Goal: Information Seeking & Learning: Learn about a topic

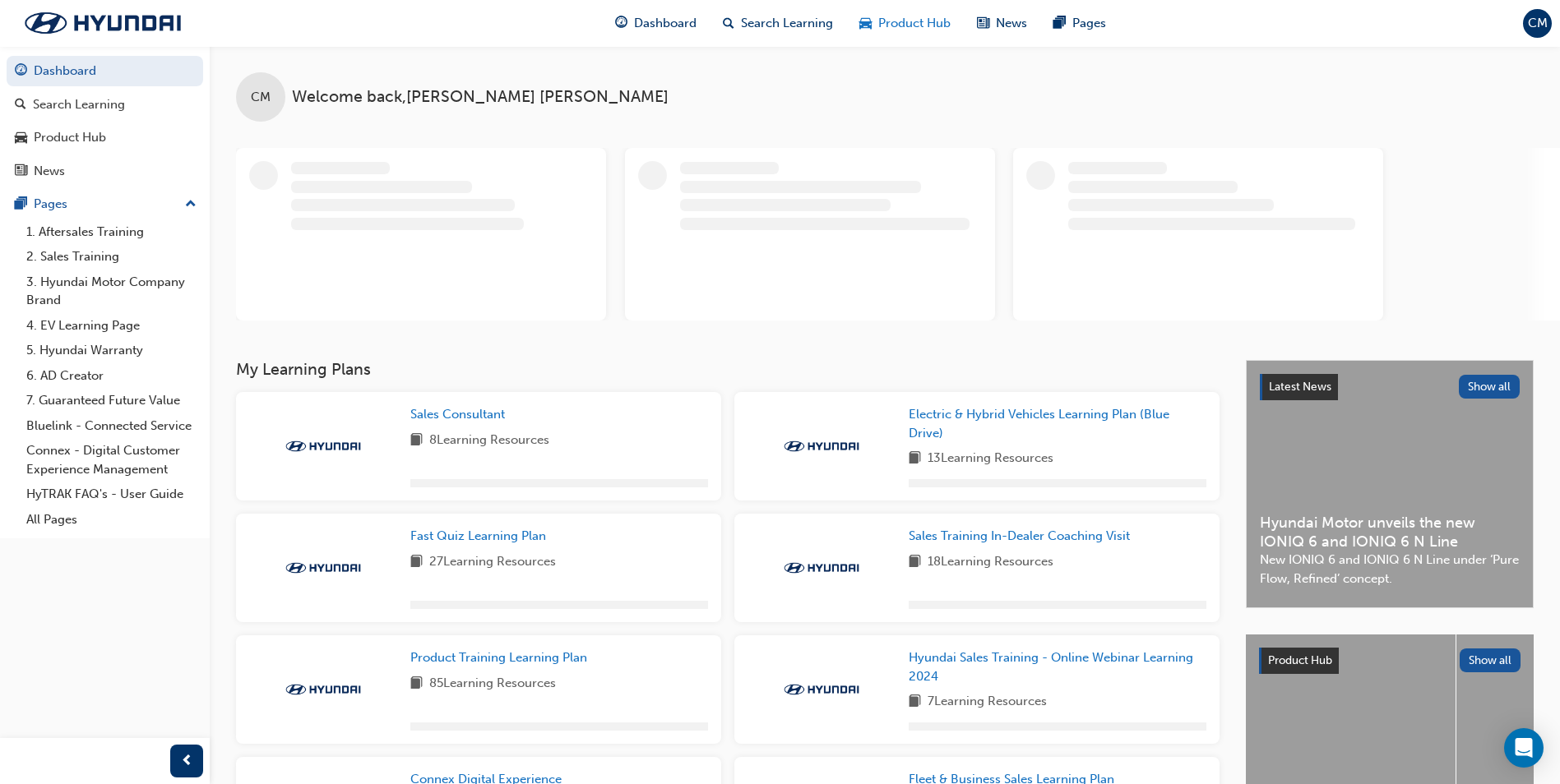
click at [904, 30] on span "Product Hub" at bounding box center [914, 23] width 72 height 19
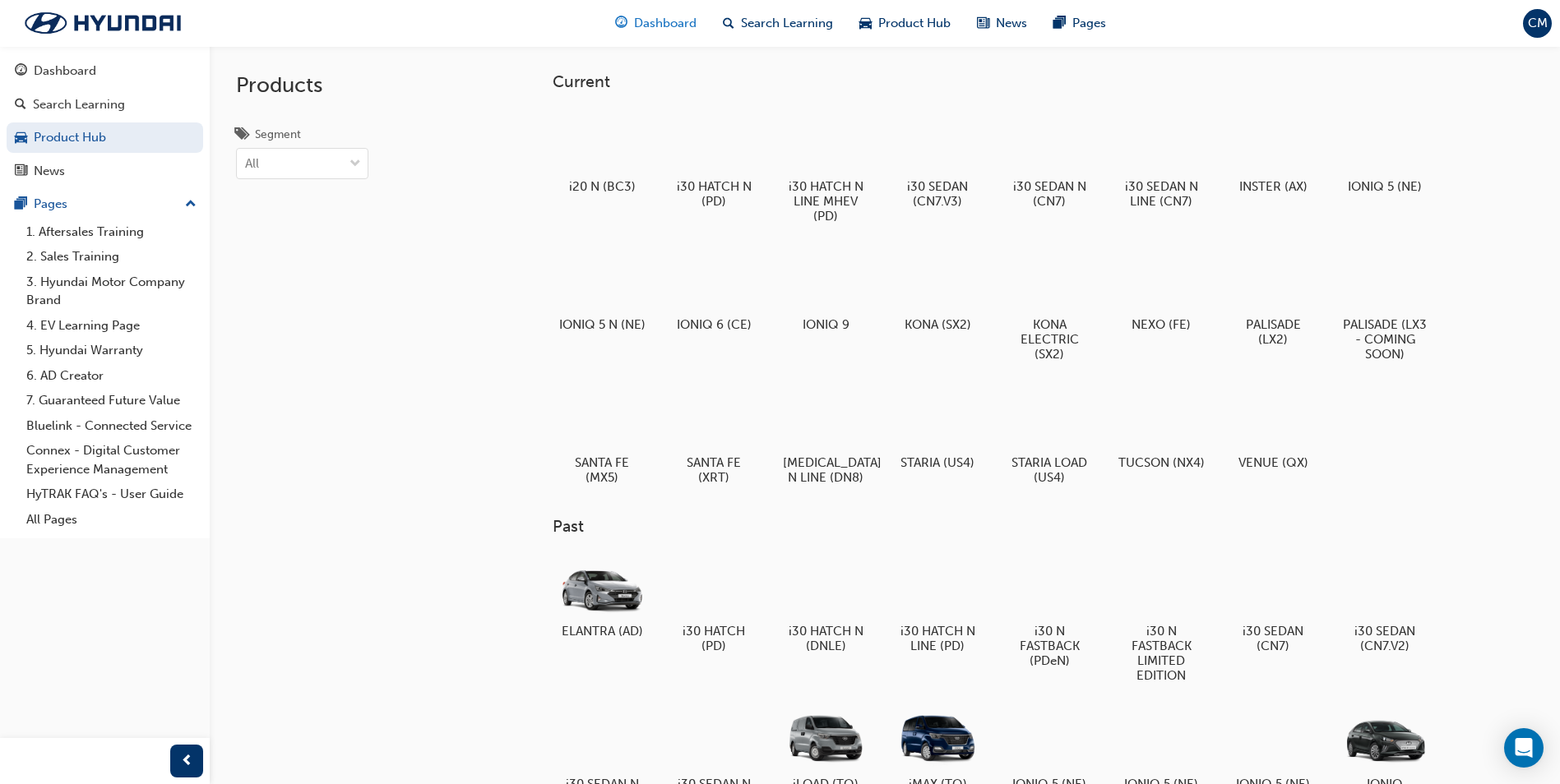
click at [672, 25] on span "Dashboard" at bounding box center [665, 23] width 63 height 19
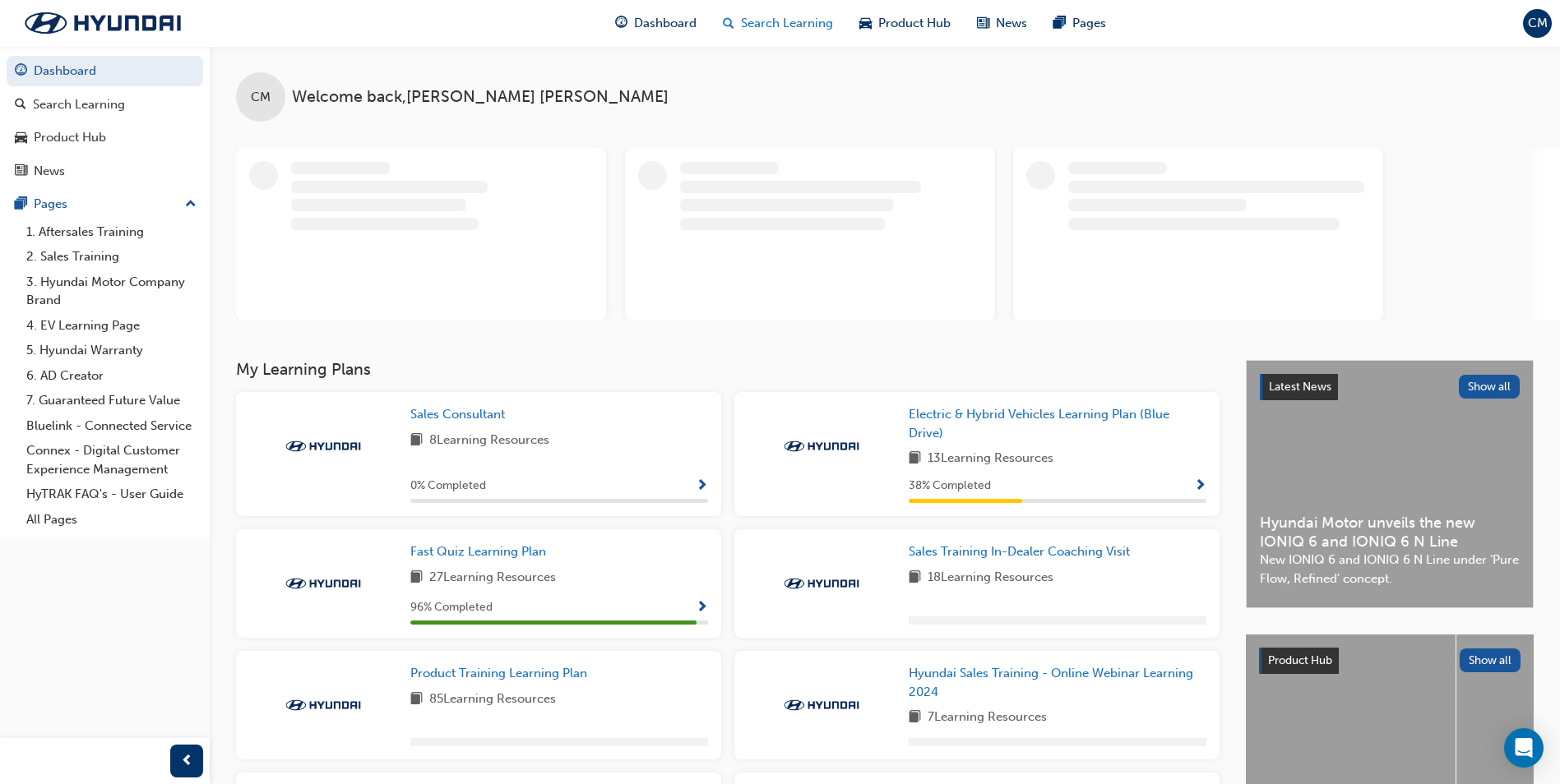
click at [816, 23] on span "Search Learning" at bounding box center [787, 23] width 92 height 19
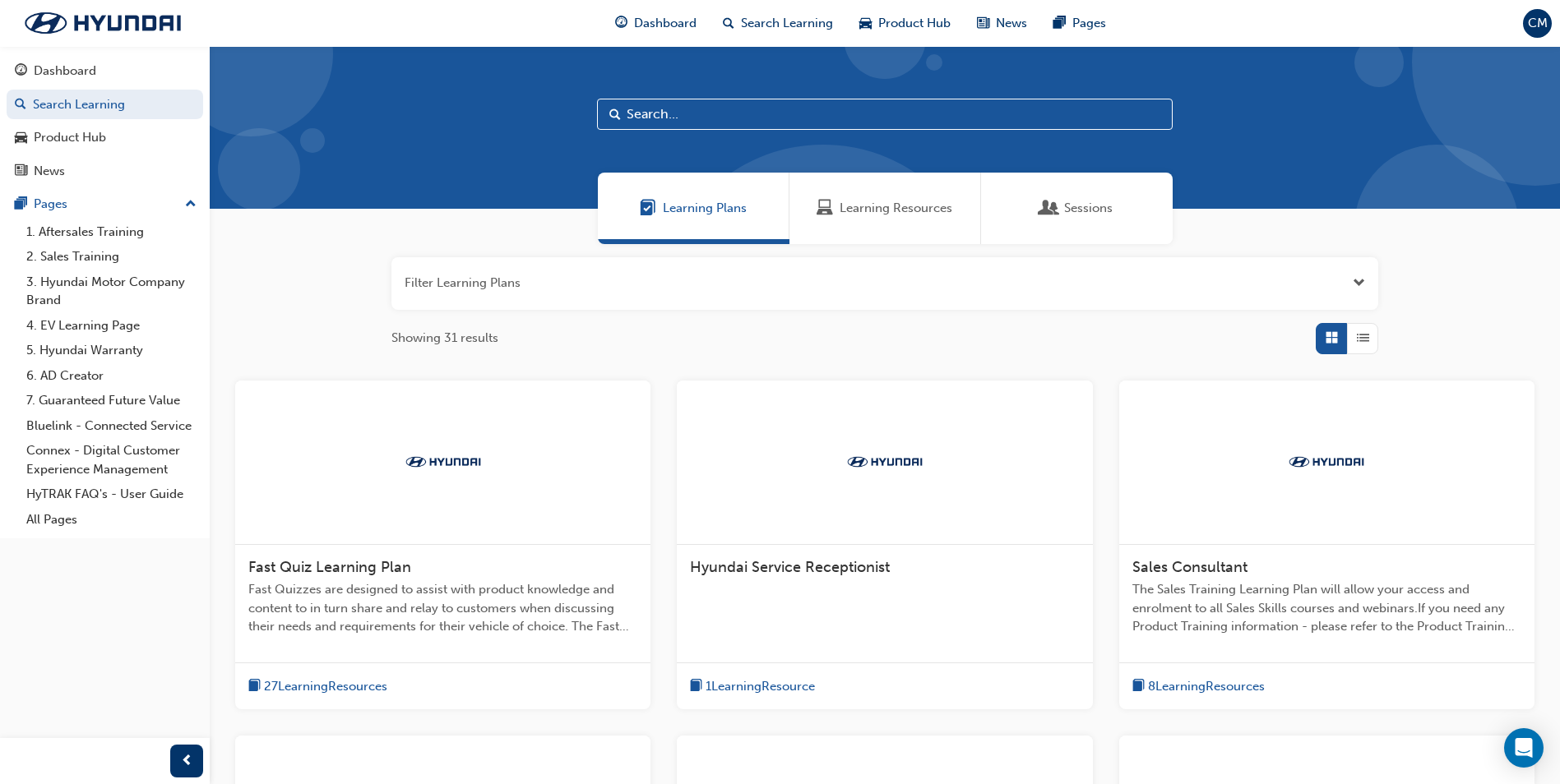
click at [912, 205] on span "Learning Resources" at bounding box center [896, 208] width 113 height 19
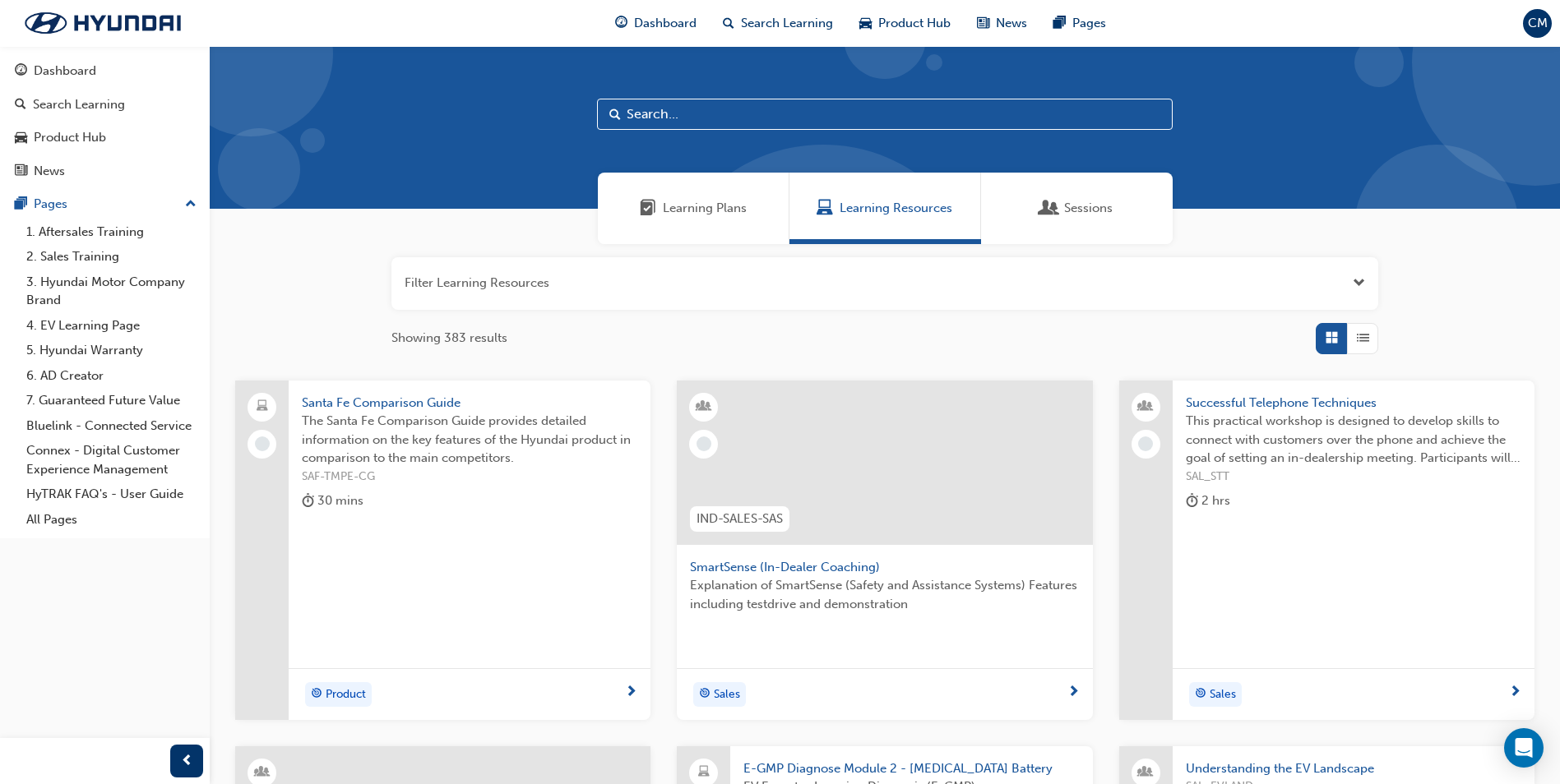
click at [1086, 215] on span "Sessions" at bounding box center [1088, 208] width 49 height 19
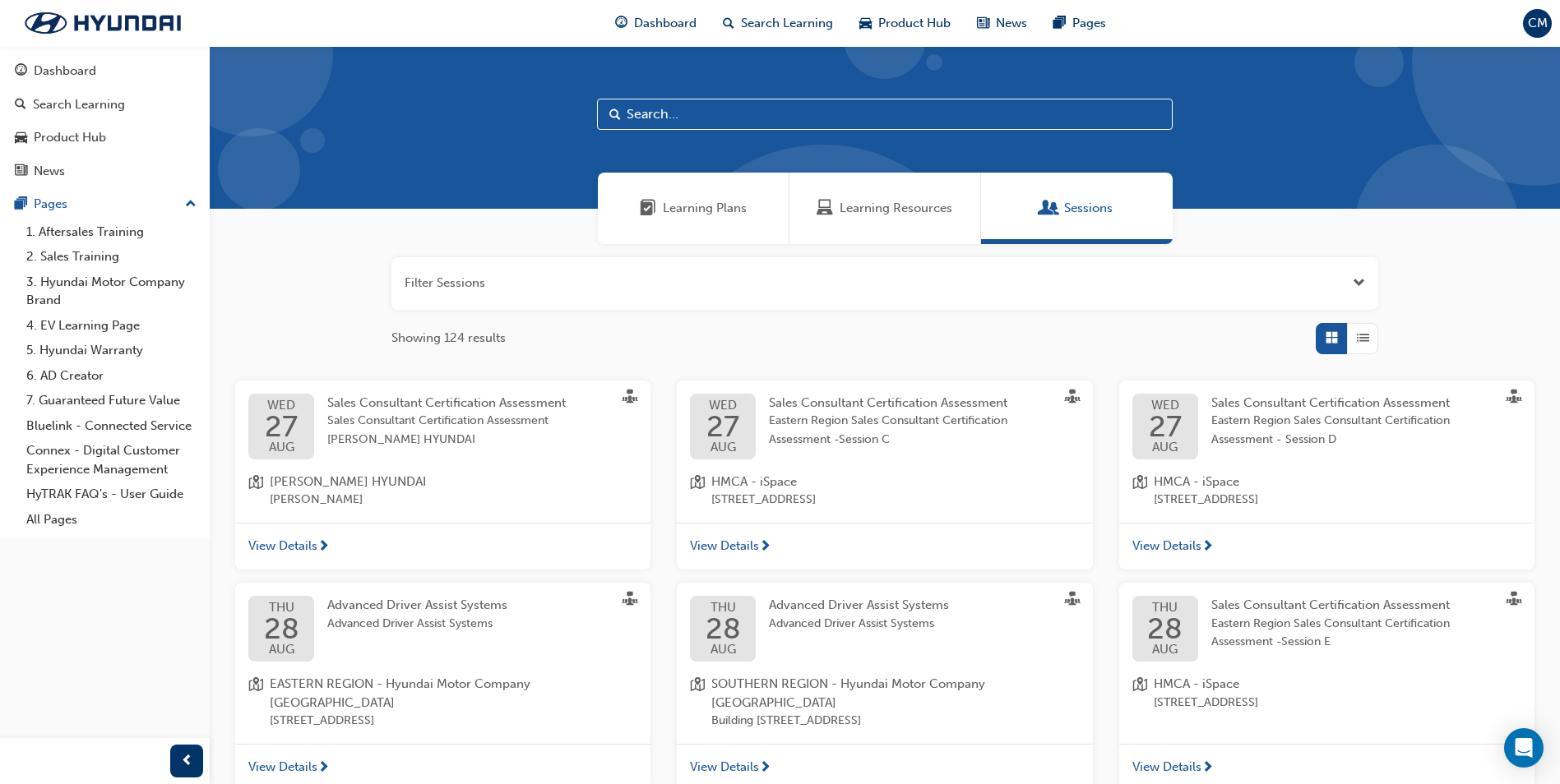
click at [713, 214] on span "Learning Plans" at bounding box center [704, 208] width 83 height 19
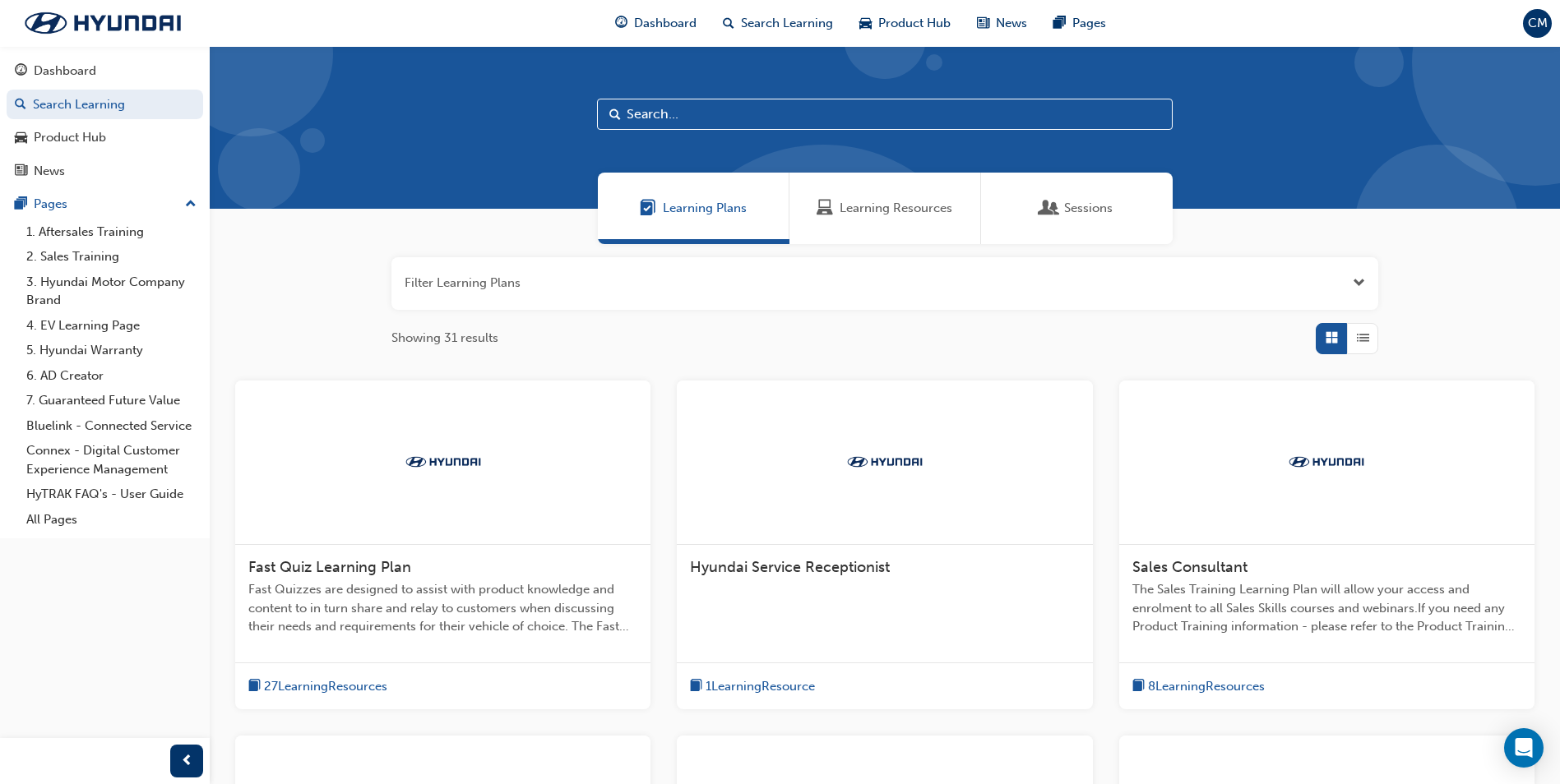
click at [1343, 347] on div "button" at bounding box center [1331, 339] width 31 height 31
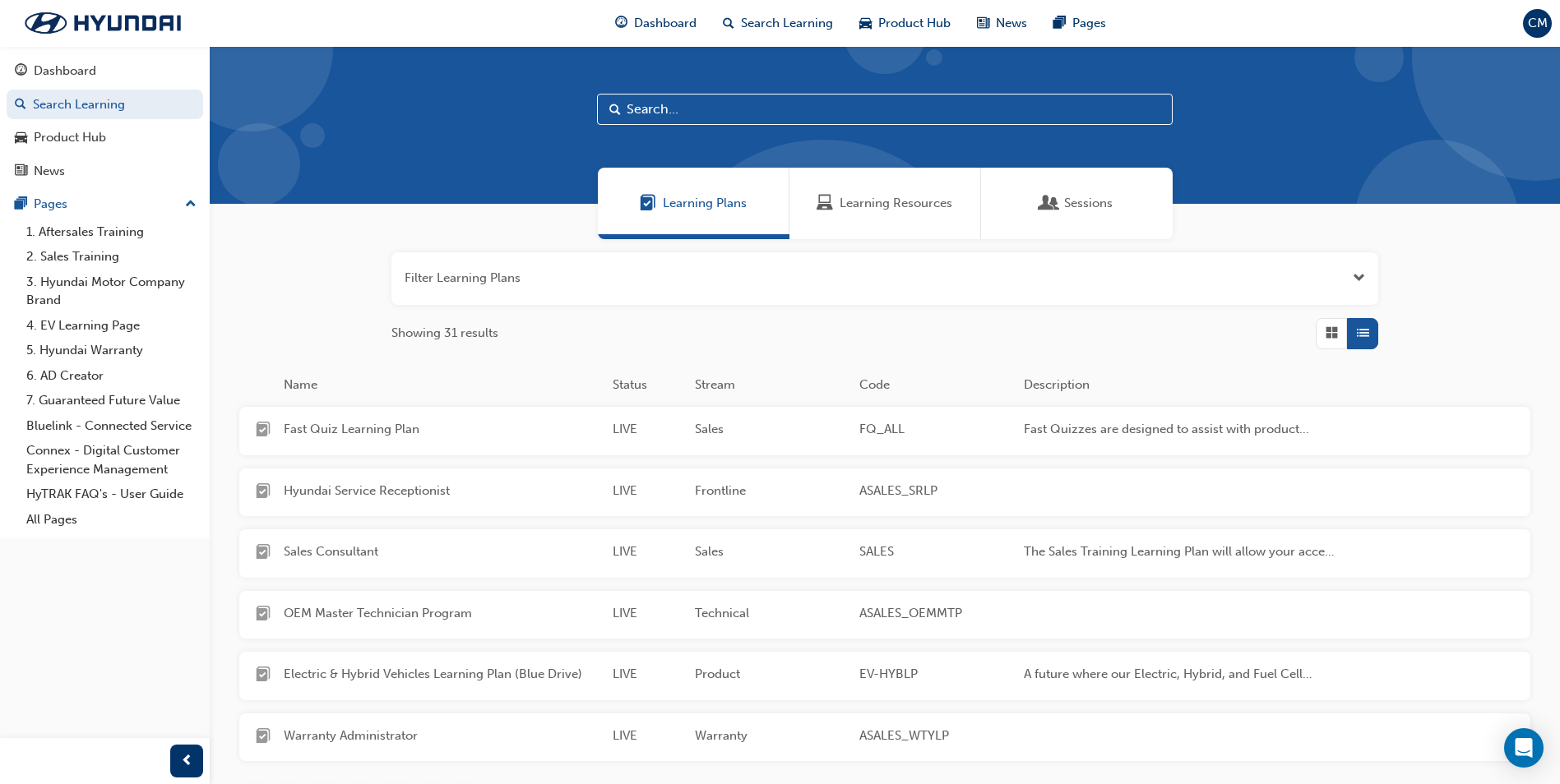
scroll to position [170, 0]
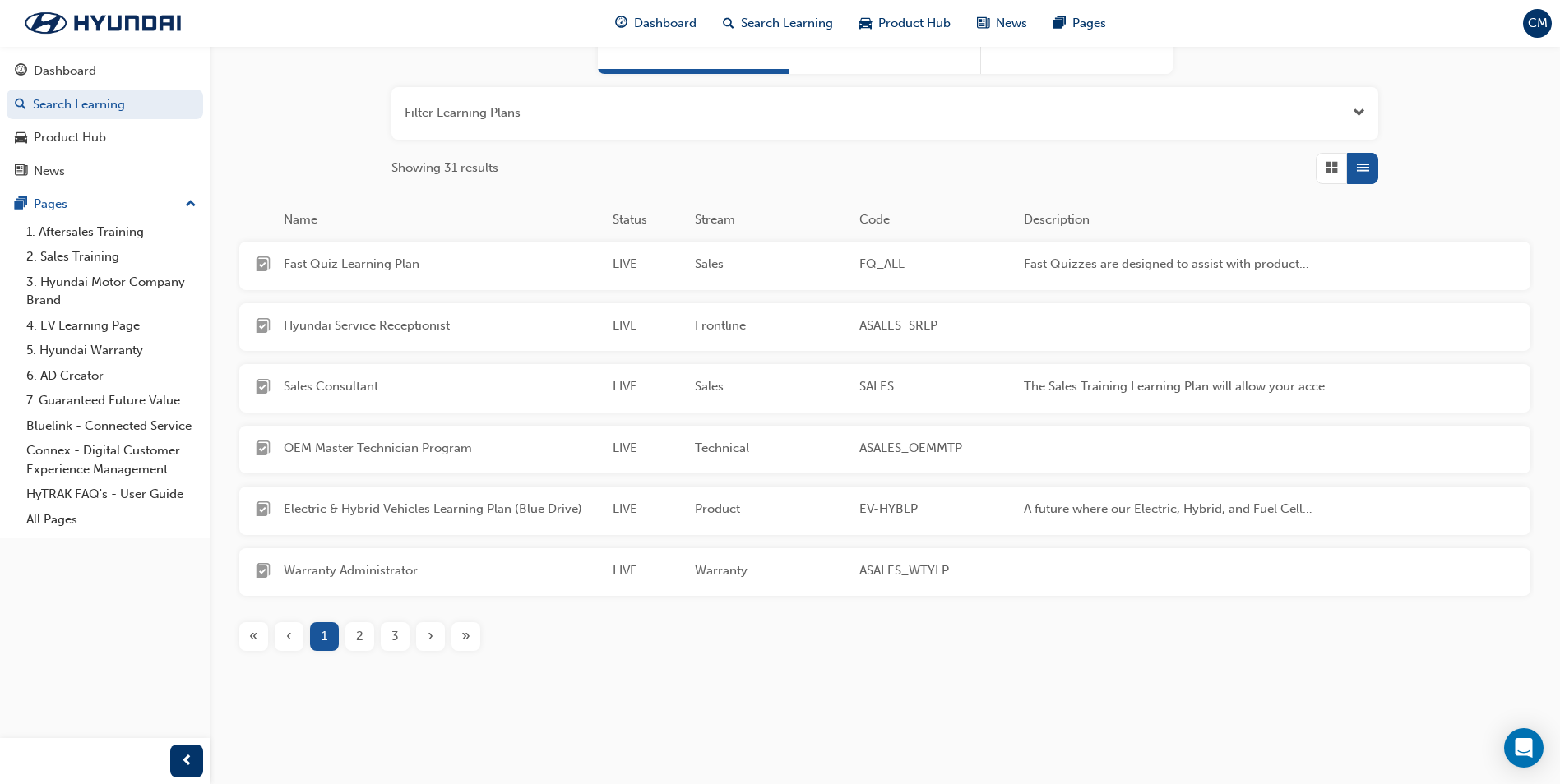
click at [427, 641] on div "›" at bounding box center [431, 637] width 29 height 29
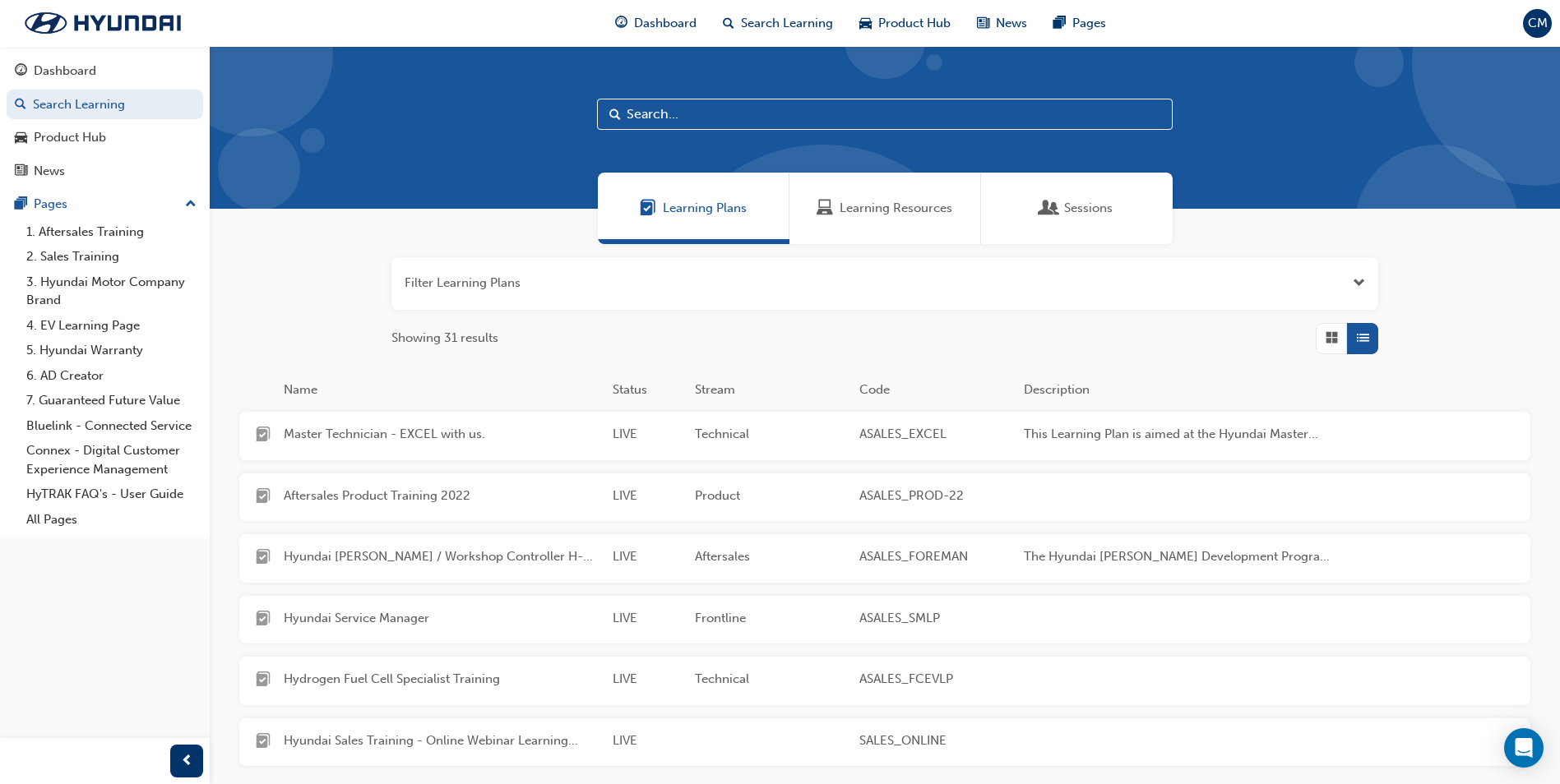
click at [492, 279] on button "button" at bounding box center [885, 283] width 987 height 53
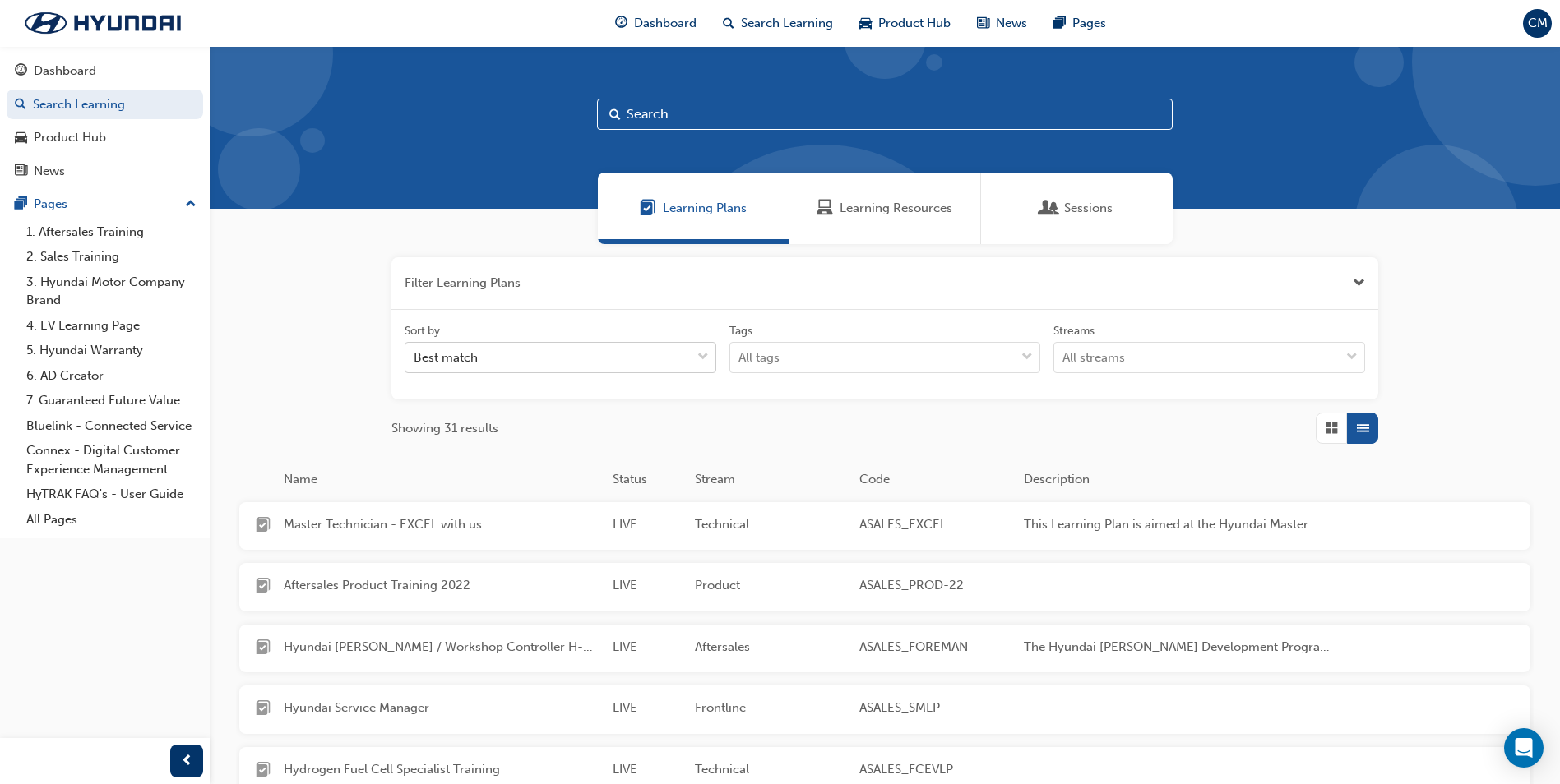
click at [570, 356] on div "Best match" at bounding box center [548, 357] width 285 height 29
click at [416, 356] on input "Sort by Best match" at bounding box center [415, 356] width 2 height 14
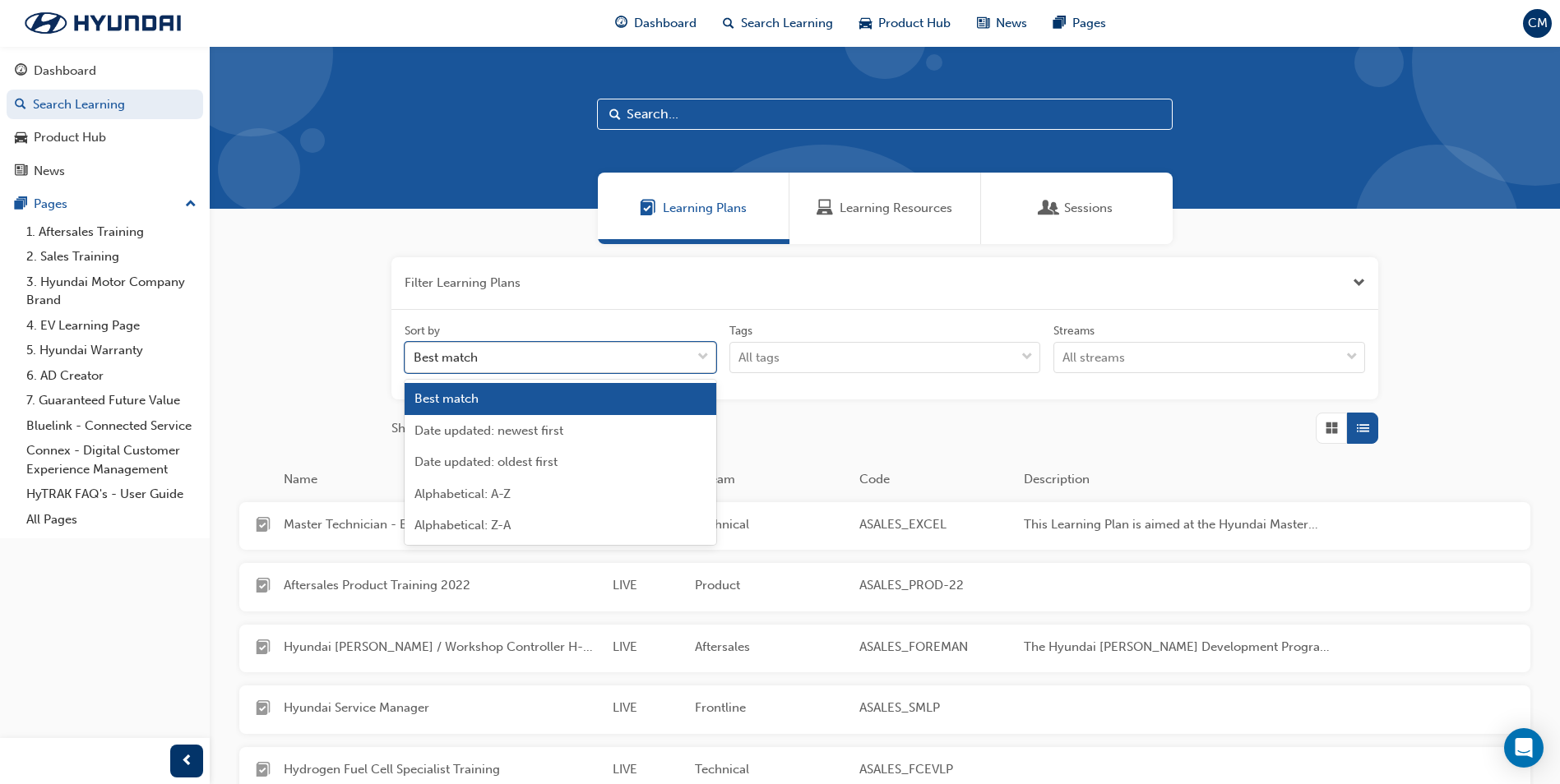
click at [580, 356] on div "Best match" at bounding box center [548, 357] width 285 height 29
click at [416, 356] on input "Sort by option Best match focused, 1 of 5. 5 results available. Use Up and Down…" at bounding box center [415, 356] width 2 height 14
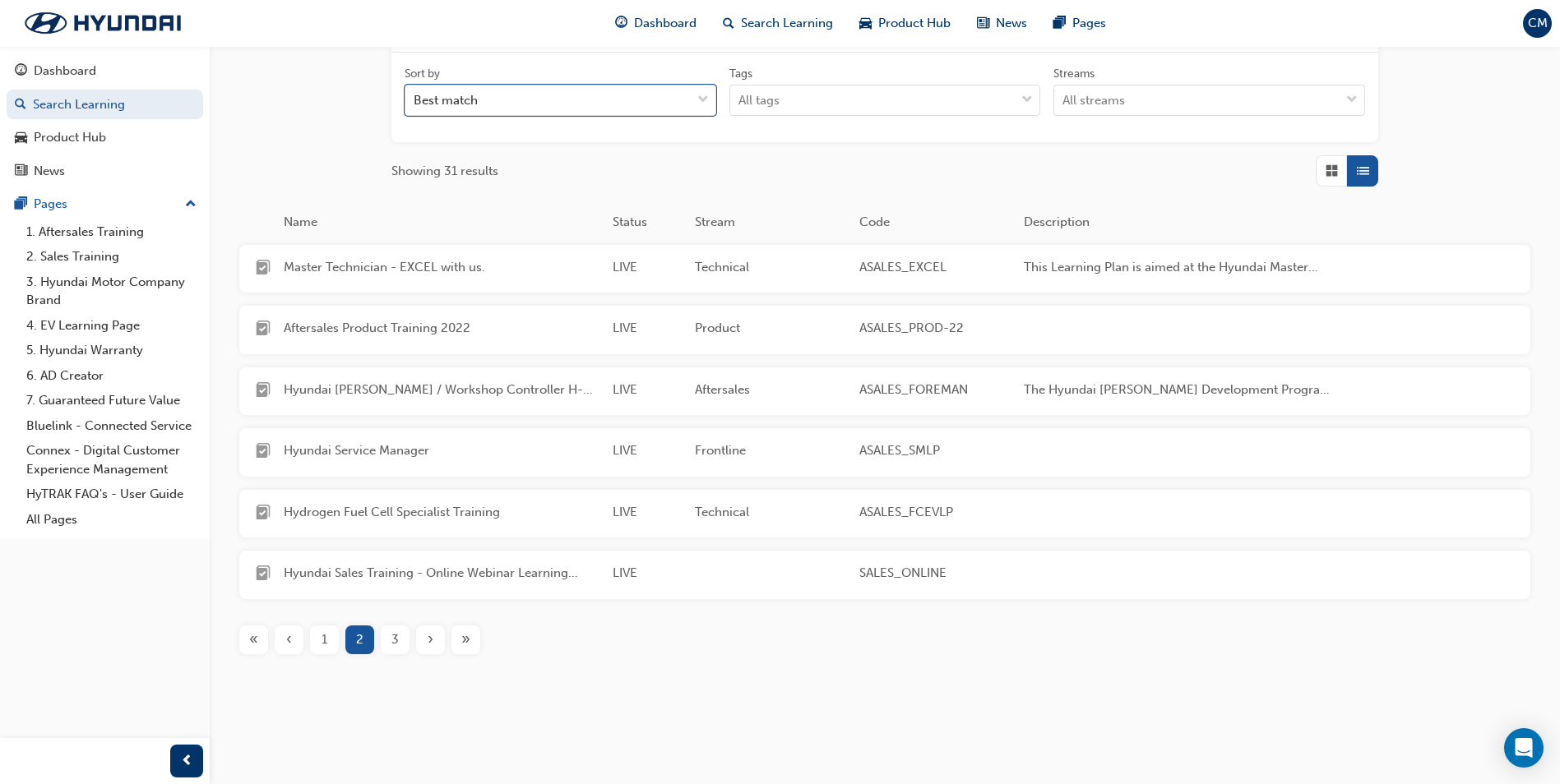
scroll to position [261, 0]
click at [389, 643] on div "3" at bounding box center [395, 637] width 29 height 29
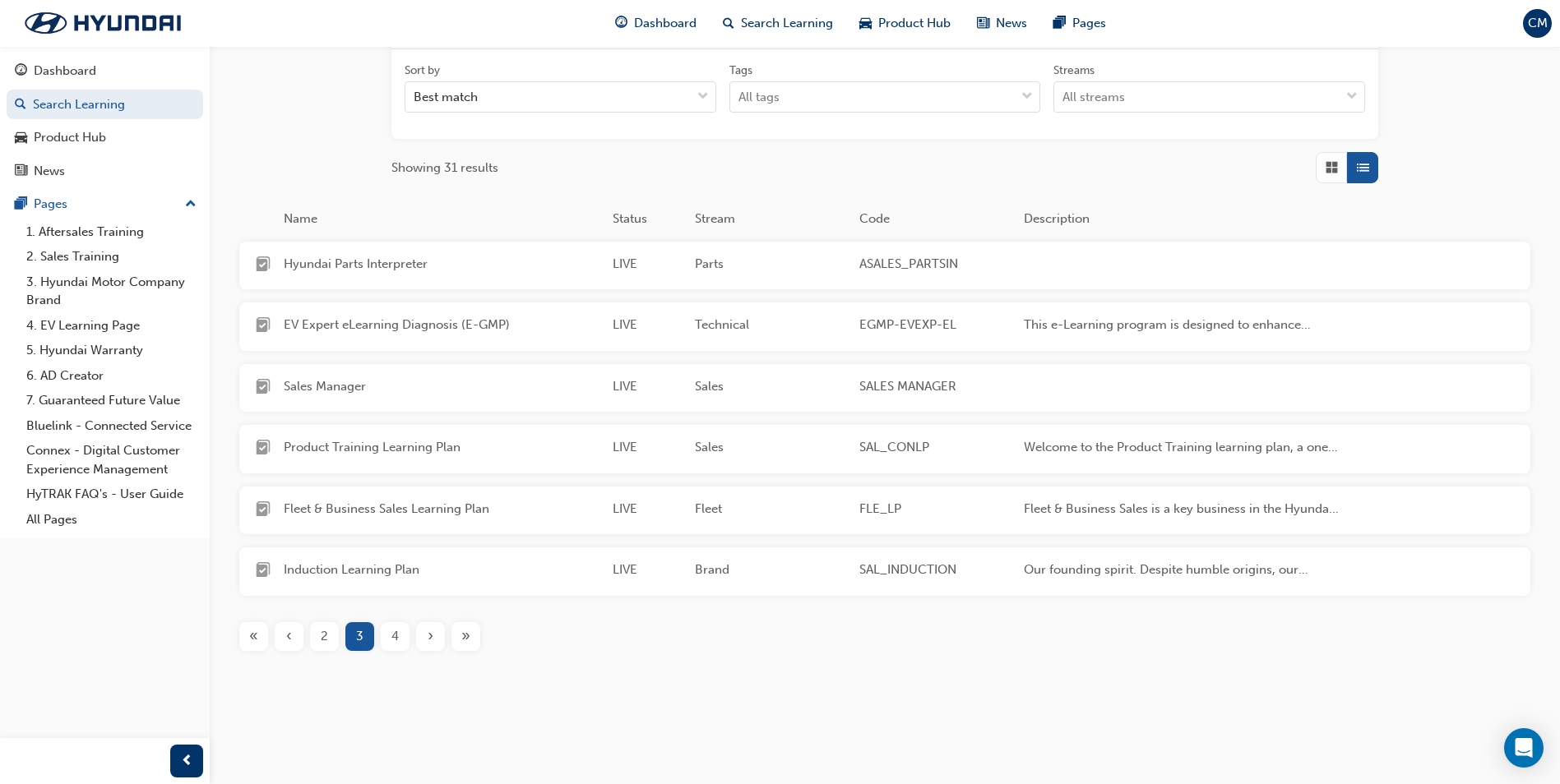
click at [463, 641] on span "»" at bounding box center [466, 637] width 9 height 19
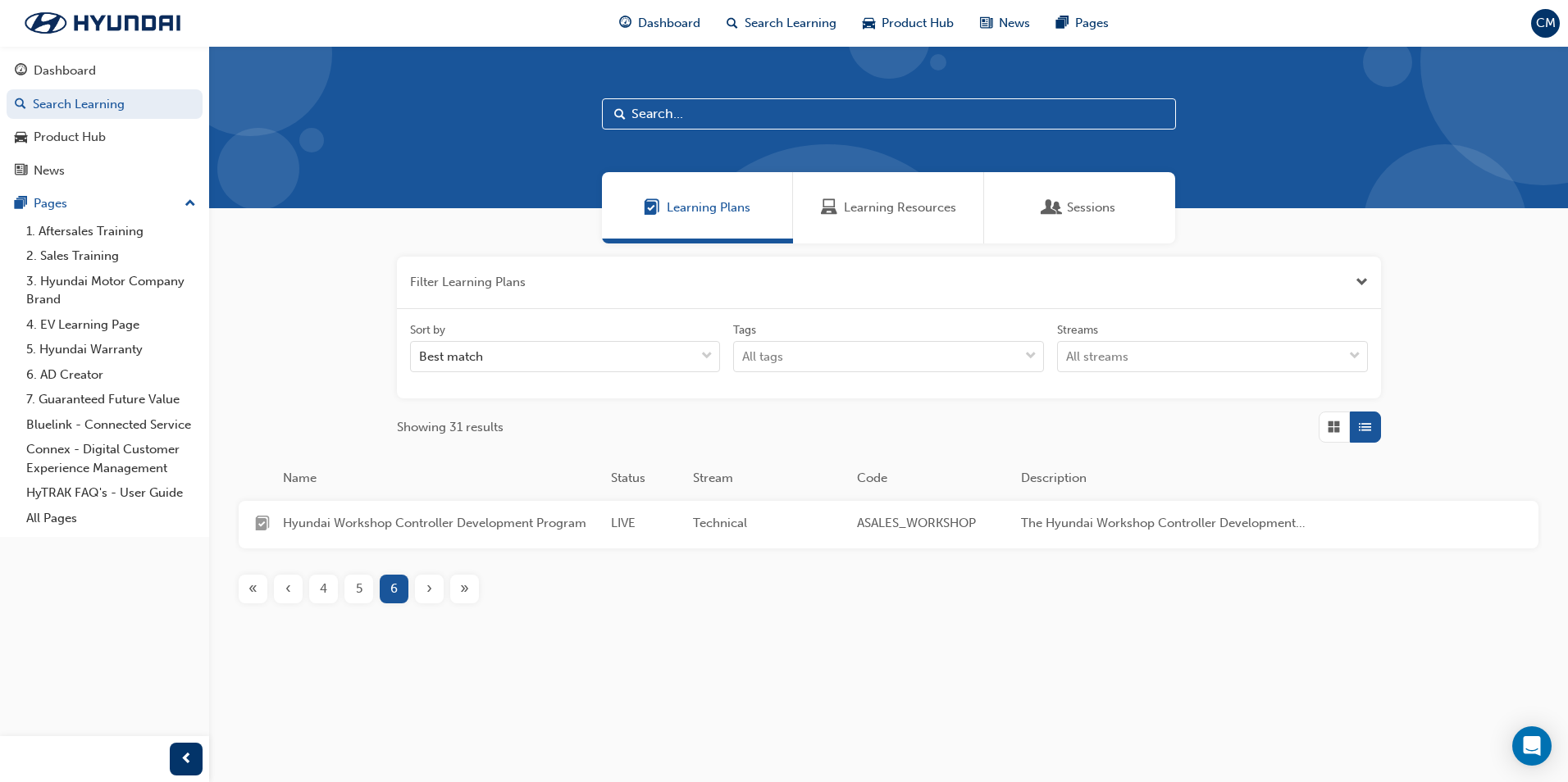
click at [363, 590] on div "5" at bounding box center [358, 589] width 29 height 29
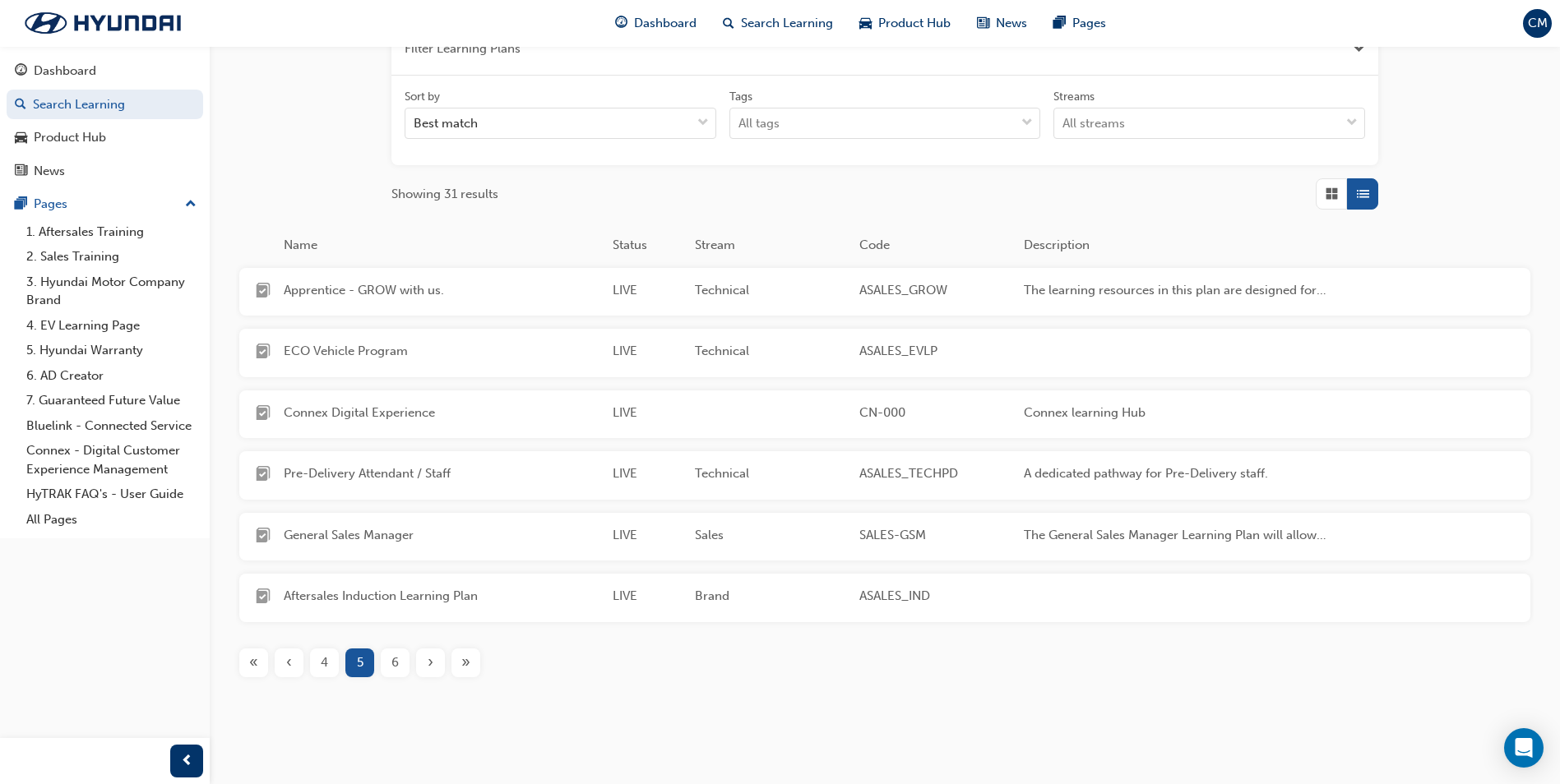
scroll to position [261, 0]
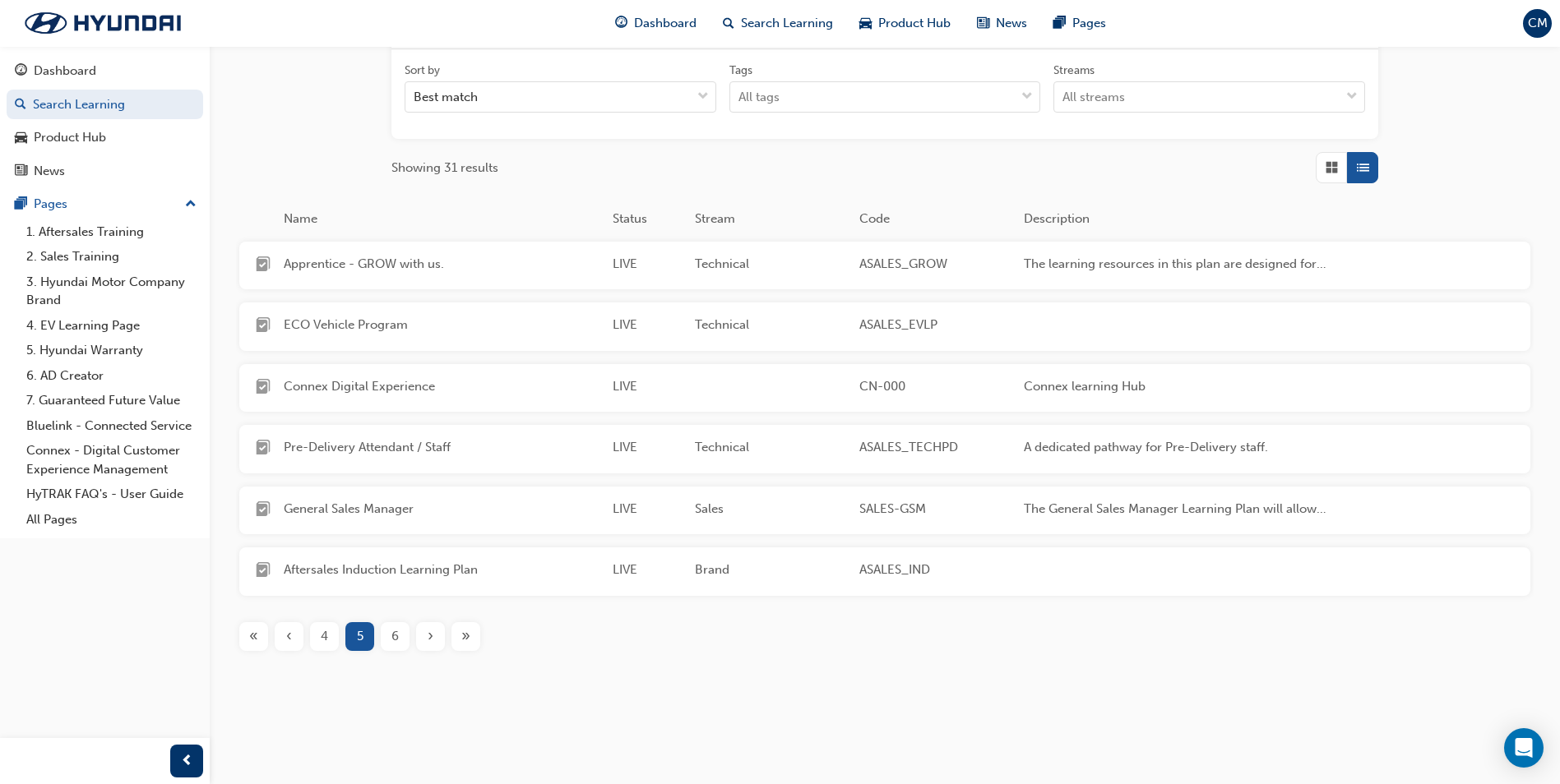
click at [333, 632] on div "4" at bounding box center [324, 637] width 29 height 29
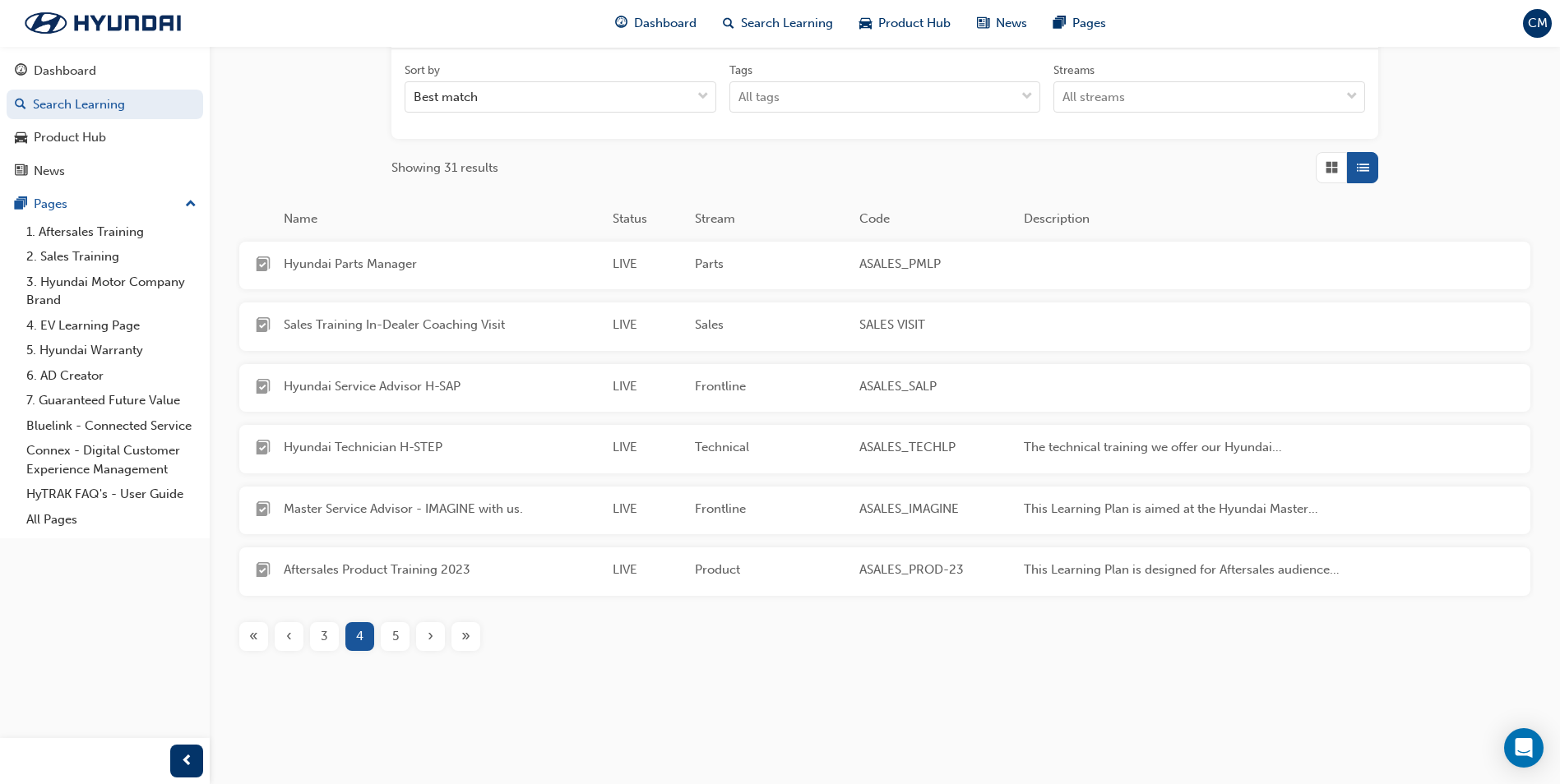
click at [312, 638] on div "3" at bounding box center [324, 637] width 29 height 29
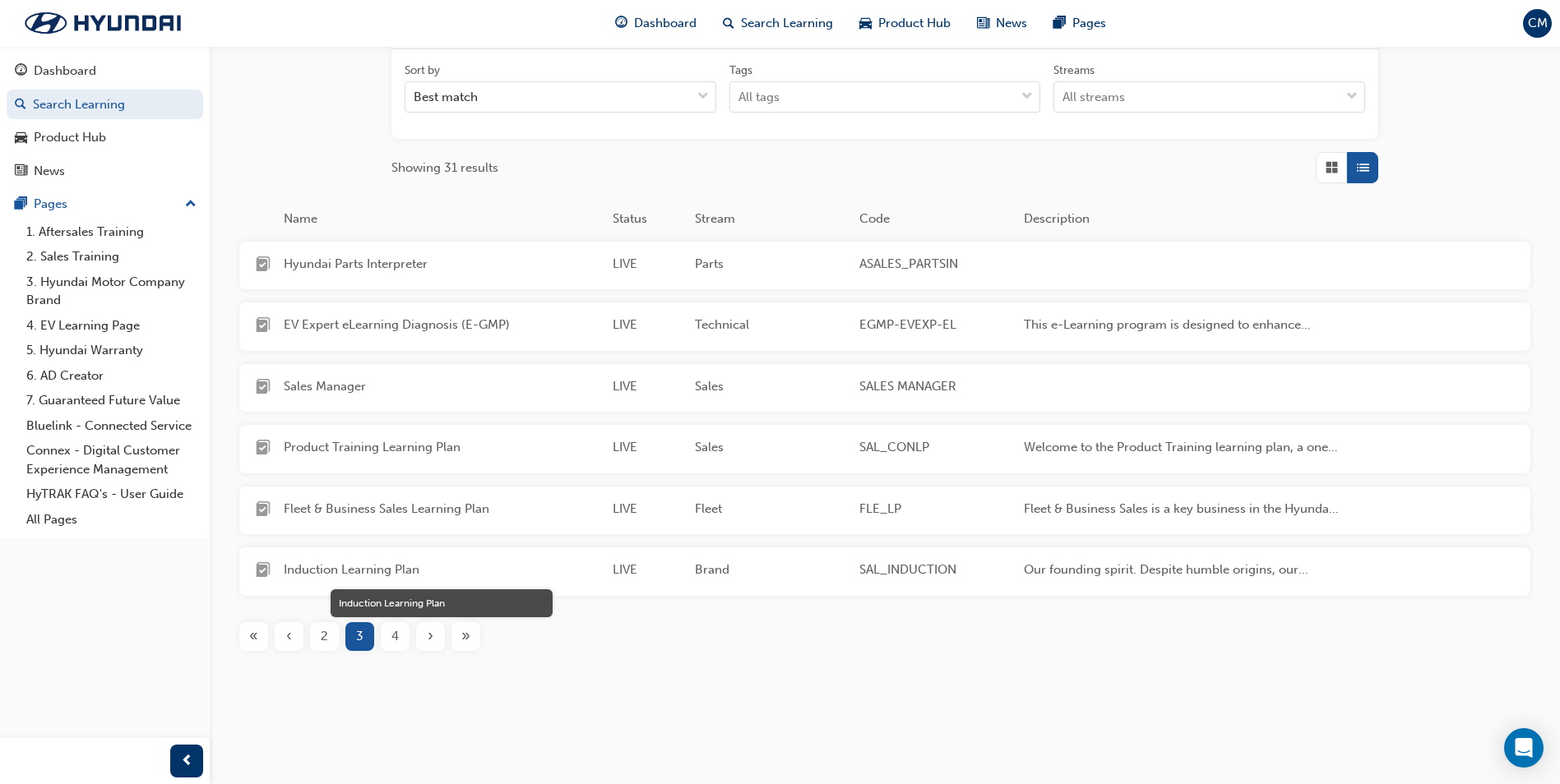
click at [310, 575] on span "Induction Learning Plan" at bounding box center [441, 570] width 316 height 19
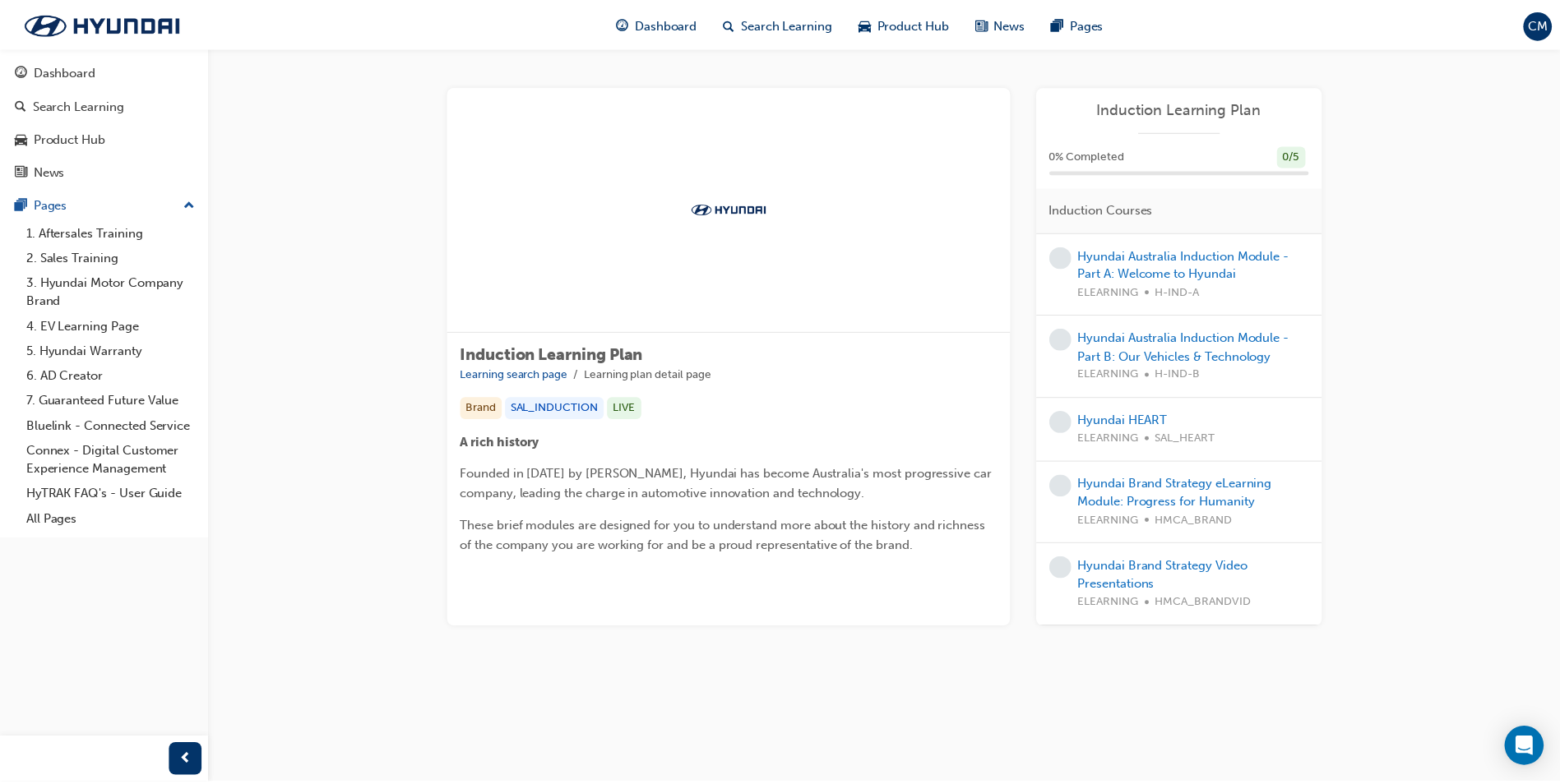
scroll to position [234, 0]
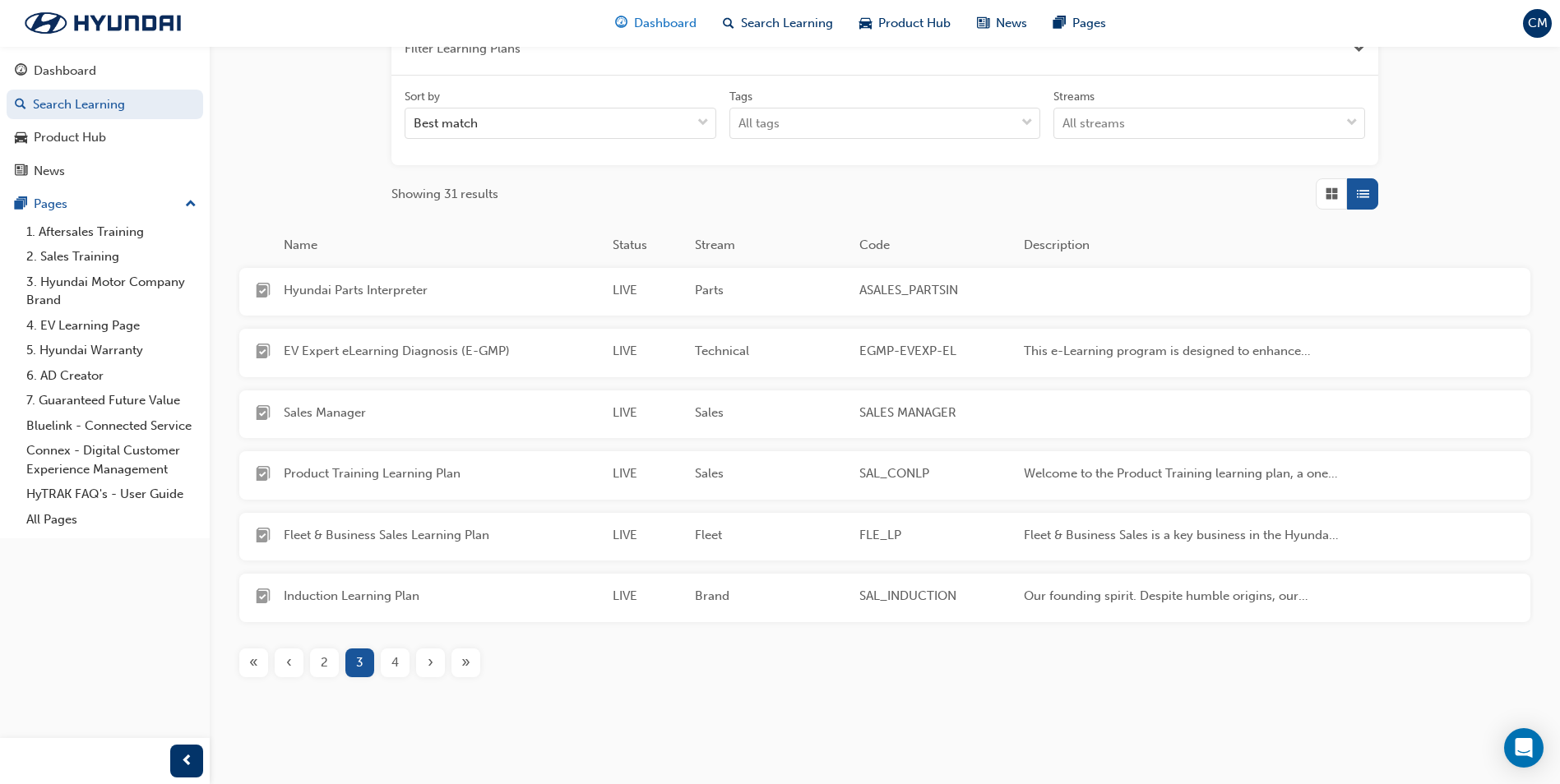
click at [644, 21] on span "Dashboard" at bounding box center [665, 23] width 63 height 19
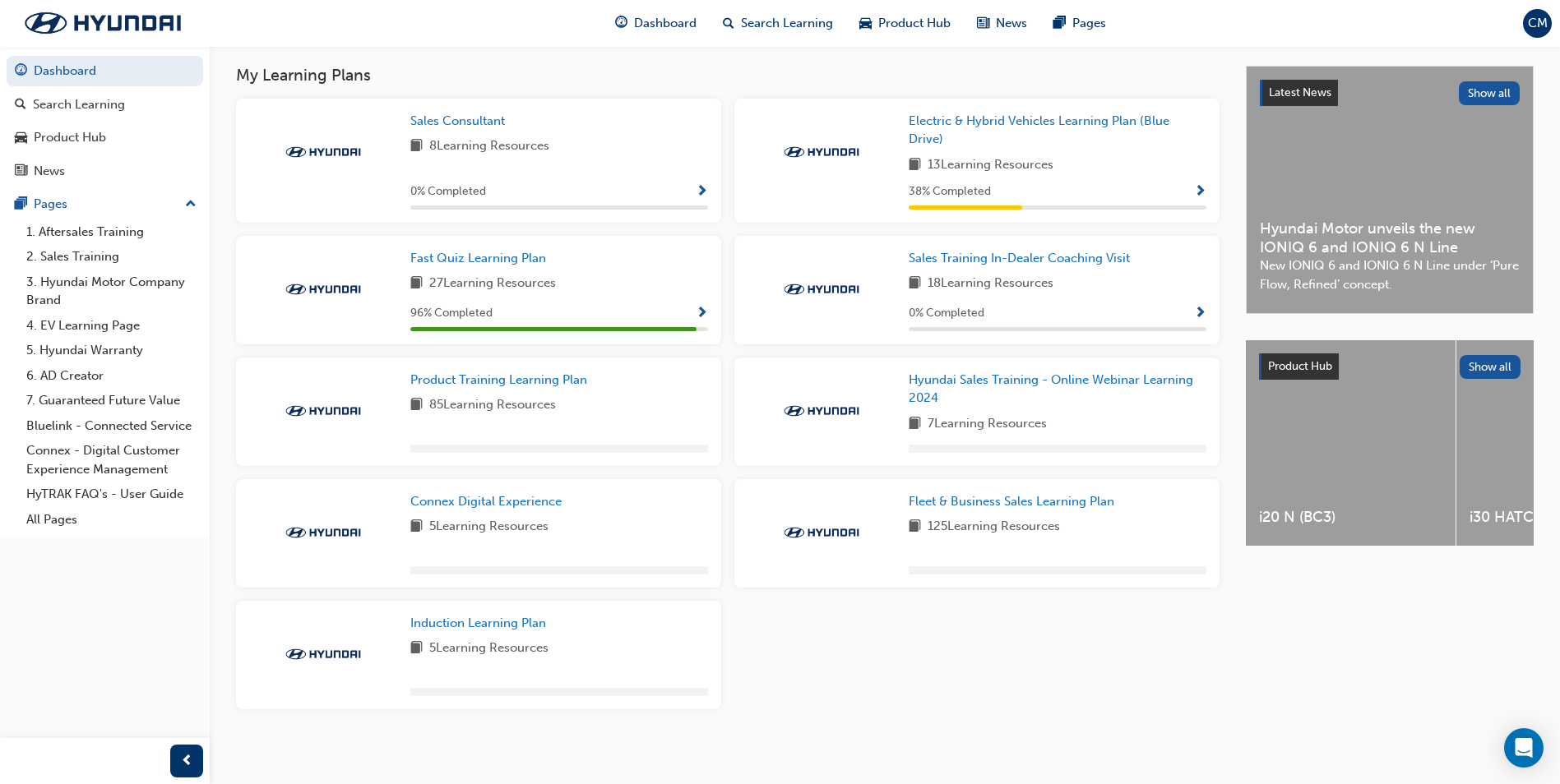
scroll to position [365, 0]
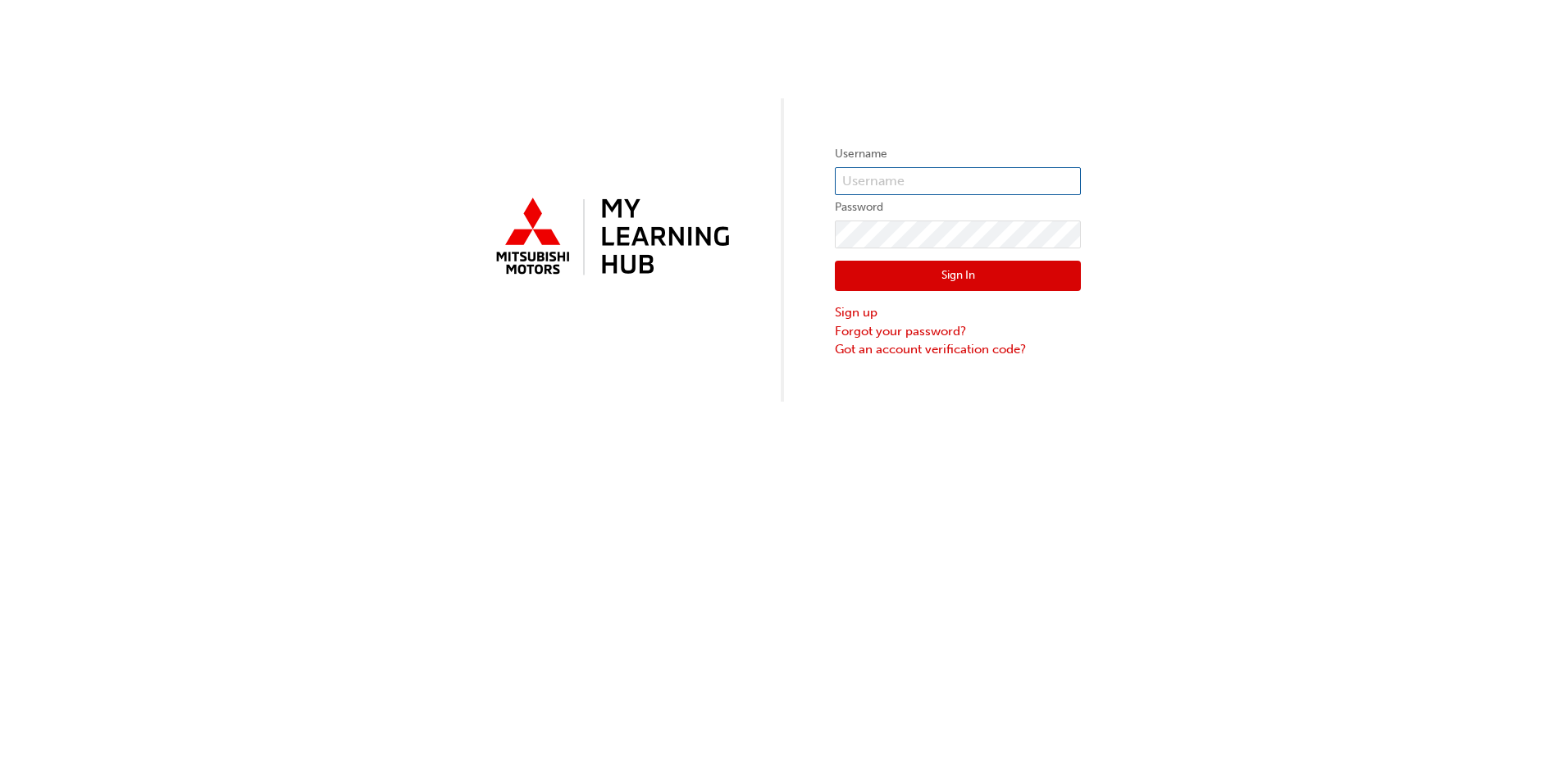
type input "0005873437"
click at [919, 275] on button "Sign In" at bounding box center [957, 276] width 246 height 31
